Goal: Transaction & Acquisition: Register for event/course

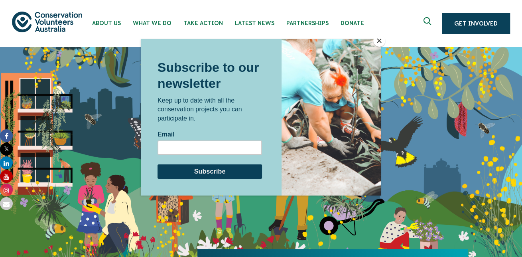
click at [380, 39] on button "Close" at bounding box center [379, 41] width 12 height 12
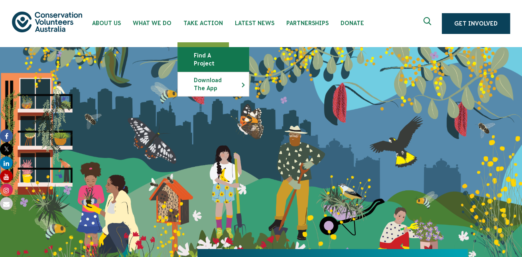
click at [249, 59] on link "Find a project" at bounding box center [213, 59] width 71 height 24
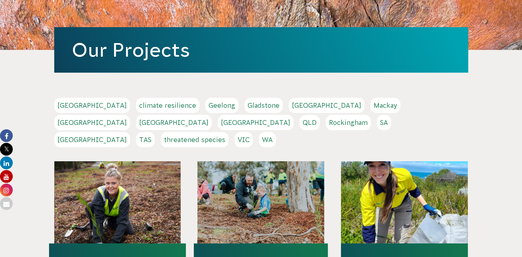
scroll to position [117, 0]
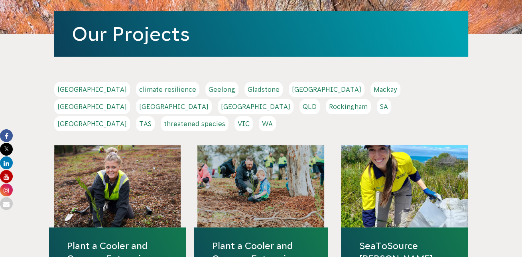
click at [320, 99] on link "QLD" at bounding box center [310, 106] width 20 height 15
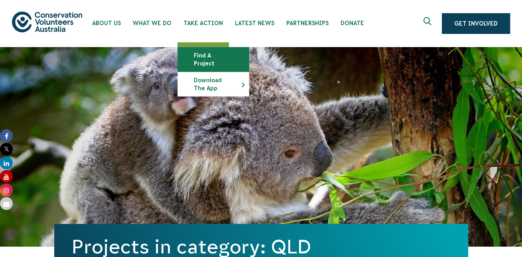
click at [249, 55] on link "Find a project" at bounding box center [213, 59] width 71 height 24
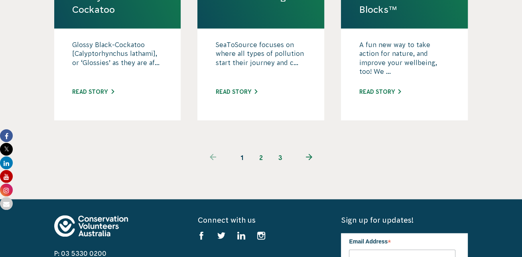
scroll to position [892, 0]
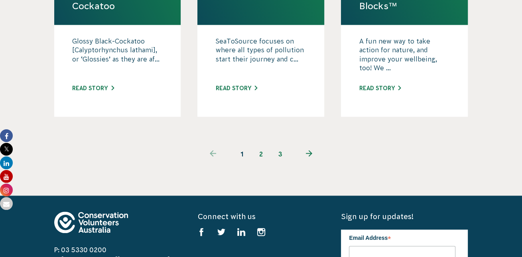
click at [261, 144] on link "2" at bounding box center [261, 153] width 19 height 19
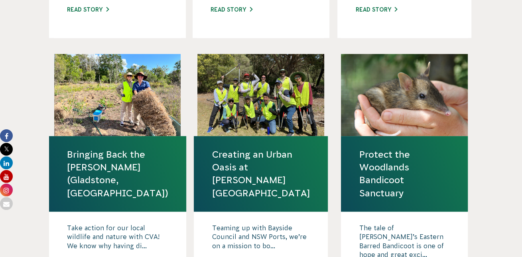
scroll to position [751, 0]
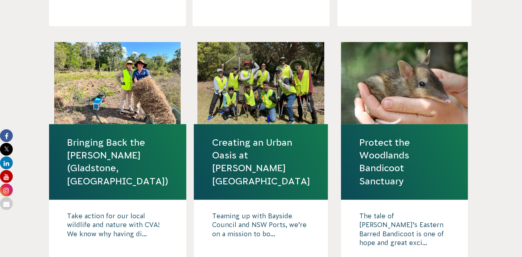
click at [397, 136] on link "Protect the Woodlands Bandicoot Sanctuary" at bounding box center [404, 161] width 91 height 51
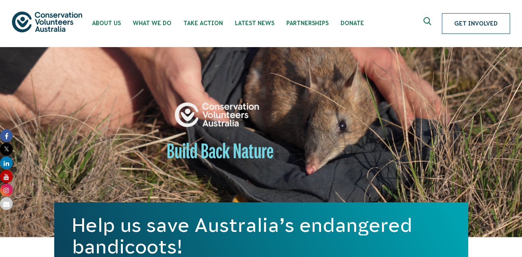
click at [460, 19] on link "Get Involved" at bounding box center [476, 23] width 68 height 21
